Goal: Information Seeking & Learning: Learn about a topic

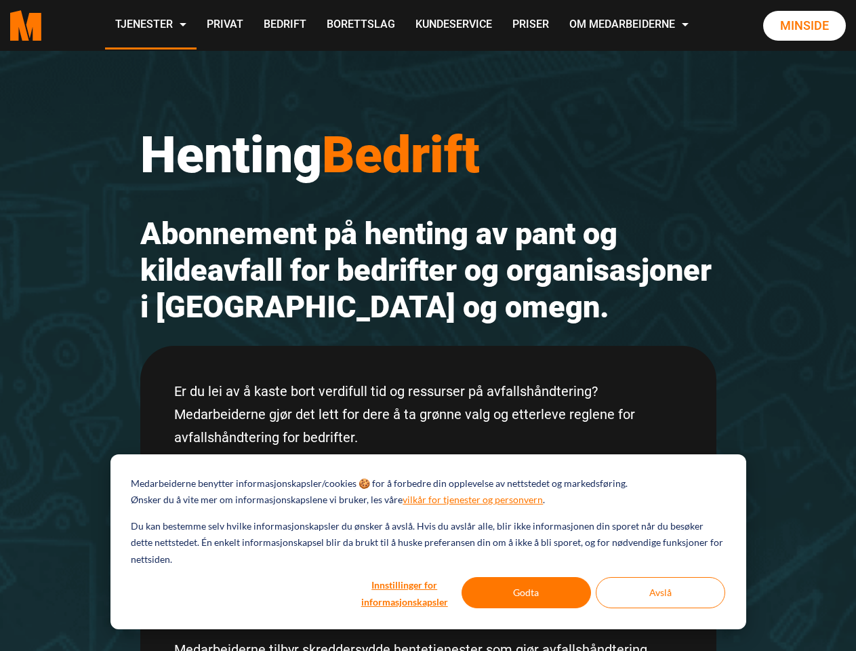
click at [428, 325] on h2 "Abonnement på henting av pant og kildeavfall for bedrifter og organisasjoner i …" at bounding box center [428, 271] width 576 height 110
click at [405, 592] on button "Innstillinger for informasjonskapsler" at bounding box center [404, 592] width 104 height 31
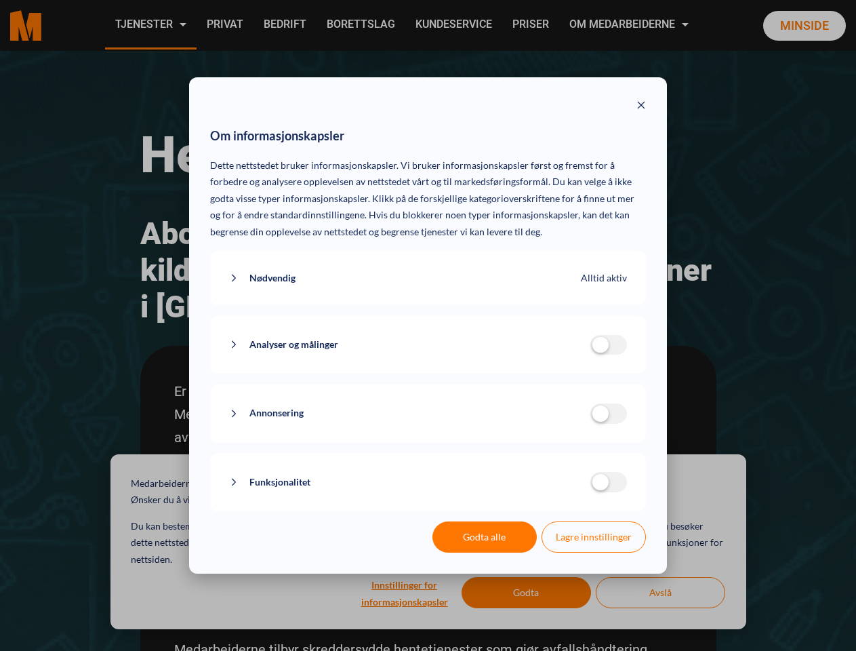
click at [527, 592] on div "Om informasjonskapsler Dette nettstedet bruker informasjonskapsler. Vi bruker i…" at bounding box center [428, 325] width 856 height 651
click at [660, 592] on div "Om informasjonskapsler Dette nettstedet bruker informasjonskapsler. Vi bruker i…" at bounding box center [428, 325] width 856 height 651
click at [150, 25] on div "Om informasjonskapsler Dette nettstedet bruker informasjonskapsler. Vi bruker i…" at bounding box center [428, 325] width 856 height 651
click at [630, 25] on div "Om informasjonskapsler Dette nettstedet bruker informasjonskapsler. Vi bruker i…" at bounding box center [428, 325] width 856 height 651
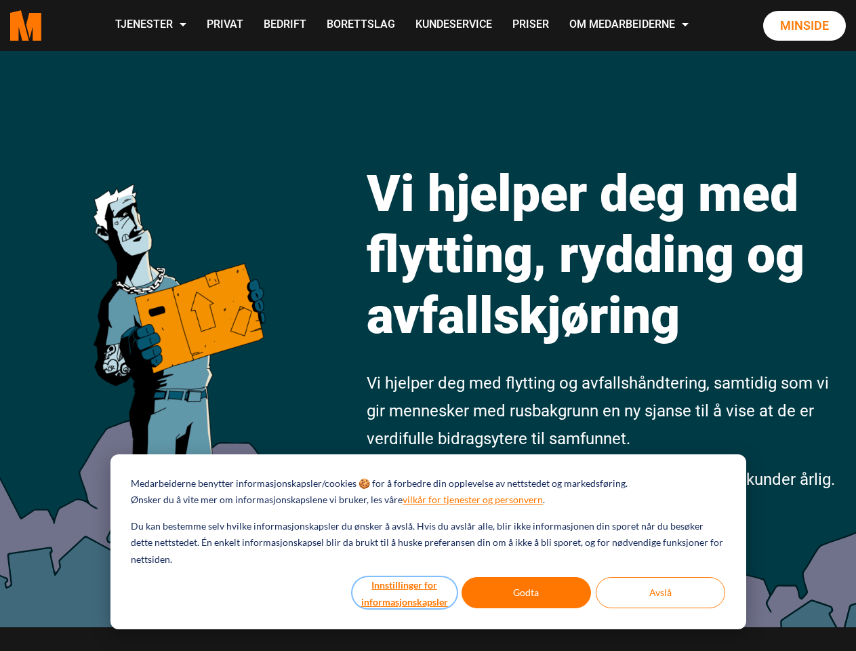
click at [405, 592] on button "Innstillinger for informasjonskapsler" at bounding box center [404, 592] width 104 height 31
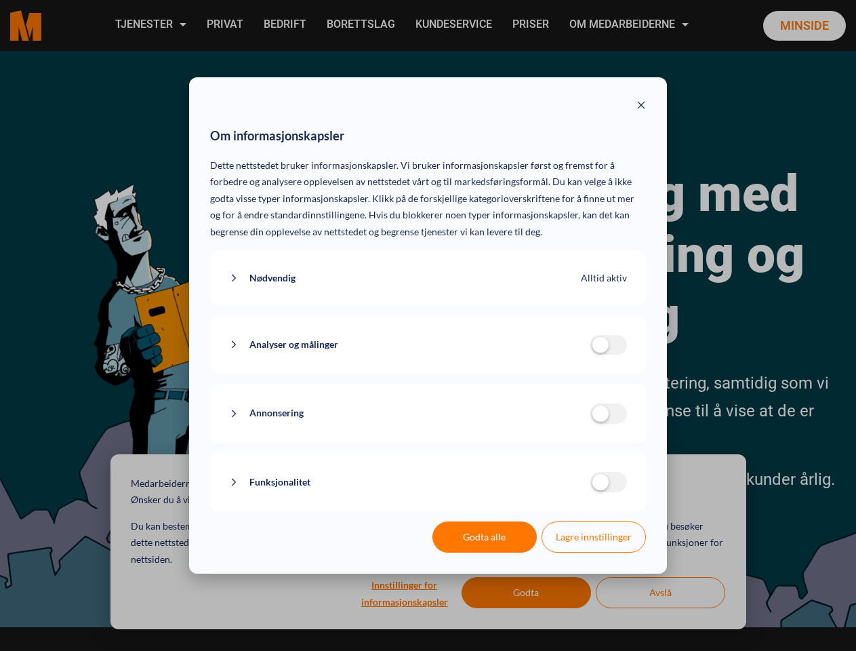
click at [527, 592] on div "Om informasjonskapsler Dette nettstedet bruker informasjonskapsler. Vi bruker i…" at bounding box center [428, 325] width 856 height 651
click at [660, 592] on div "Om informasjonskapsler Dette nettstedet bruker informasjonskapsler. Vi bruker i…" at bounding box center [428, 325] width 856 height 651
click at [150, 25] on div "Om informasjonskapsler Dette nettstedet bruker informasjonskapsler. Vi bruker i…" at bounding box center [428, 325] width 856 height 651
click at [630, 25] on div "Om informasjonskapsler Dette nettstedet bruker informasjonskapsler. Vi bruker i…" at bounding box center [428, 325] width 856 height 651
